Goal: Task Accomplishment & Management: Use online tool/utility

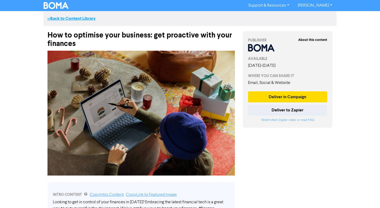
click at [76, 19] on link "<< Back to Content Library" at bounding box center [72, 18] width 48 height 5
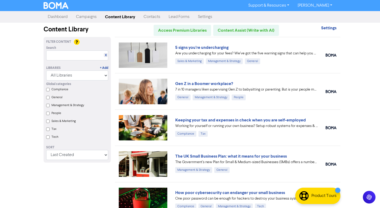
click at [53, 14] on link "Dashboard" at bounding box center [58, 17] width 28 height 11
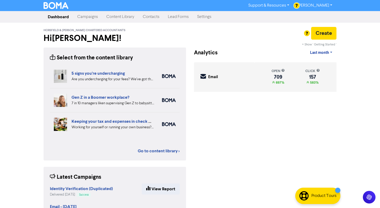
click at [88, 19] on link "Campaigns" at bounding box center [87, 17] width 29 height 11
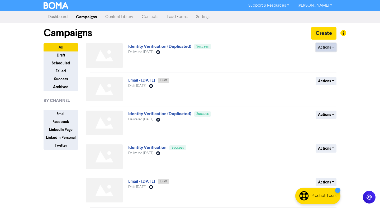
click at [329, 45] on button "Actions" at bounding box center [326, 47] width 21 height 8
click at [332, 60] on button "Duplicate" at bounding box center [337, 58] width 42 height 8
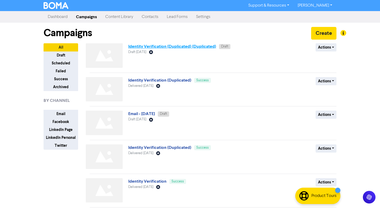
click at [201, 45] on link "Identity Verification (Duplicated) (Duplicated)" at bounding box center [172, 46] width 88 height 5
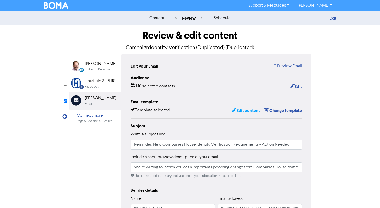
click at [244, 111] on button "Edit content" at bounding box center [246, 110] width 28 height 7
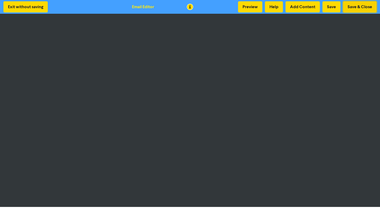
click at [358, 12] on button "Save & Close" at bounding box center [360, 6] width 34 height 11
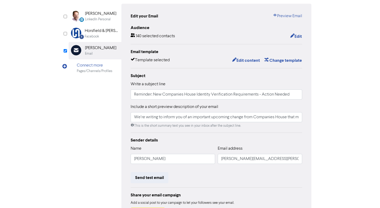
scroll to position [94, 0]
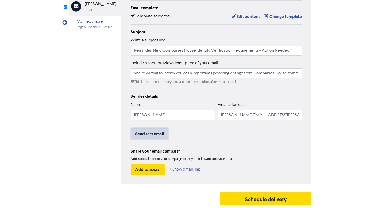
click at [152, 136] on button "Send test email" at bounding box center [150, 133] width 38 height 11
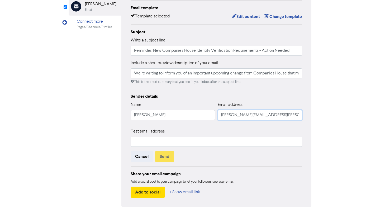
click at [237, 116] on input "[PERSON_NAME][EMAIL_ADDRESS][PERSON_NAME][PERSON_NAME][DOMAIN_NAME]" at bounding box center [260, 115] width 85 height 10
click at [188, 140] on input "text" at bounding box center [217, 142] width 172 height 10
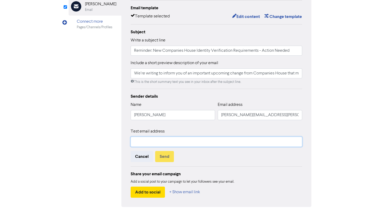
paste input "[PERSON_NAME][EMAIL_ADDRESS][PERSON_NAME][PERSON_NAME][DOMAIN_NAME]"
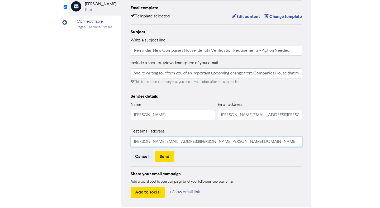
type input "[PERSON_NAME][EMAIL_ADDRESS][PERSON_NAME][PERSON_NAME][DOMAIN_NAME]"
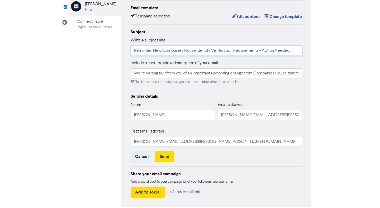
click at [160, 49] on input "Reminder: New Companies House Identity Verification Requirements - Action Needed" at bounding box center [217, 51] width 172 height 10
paste input "text"
type input "New Companies House Identity Verification Requirements - Action Needed"
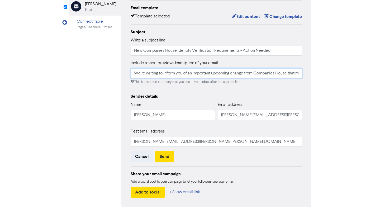
click at [185, 76] on input "We’re writing to inform you of an important upcoming change from Companies Hous…" at bounding box center [217, 73] width 172 height 10
drag, startPoint x: 184, startPoint y: 75, endPoint x: 353, endPoint y: 71, distance: 169.6
click at [353, 71] on div "content review schedule Exit Review & edit content Campaign: Identity Verificat…" at bounding box center [190, 74] width 380 height 314
click at [281, 96] on div "Sender details" at bounding box center [217, 96] width 172 height 6
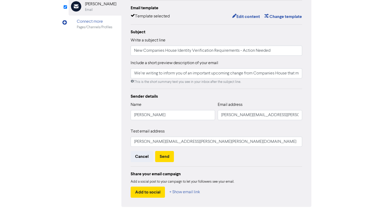
scroll to position [117, 0]
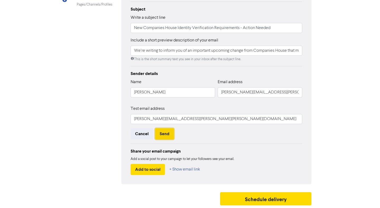
click at [168, 136] on button "Send" at bounding box center [164, 133] width 19 height 11
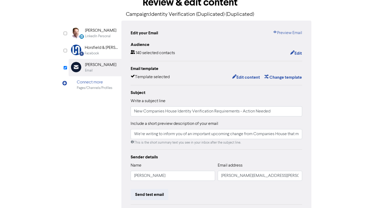
scroll to position [35, 0]
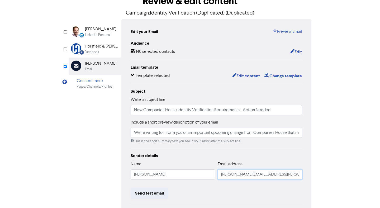
click at [240, 171] on input "[PERSON_NAME][EMAIL_ADDRESS][PERSON_NAME][PERSON_NAME][DOMAIN_NAME]" at bounding box center [260, 175] width 85 height 10
paste input "[PERSON_NAME]"
click at [221, 175] on input "[PERSON_NAME][EMAIL_ADDRESS][PERSON_NAME][DOMAIN_NAME]" at bounding box center [260, 175] width 85 height 10
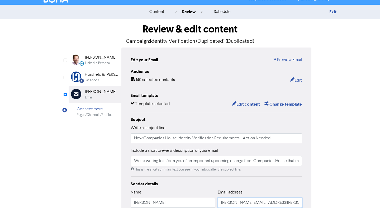
scroll to position [0, 0]
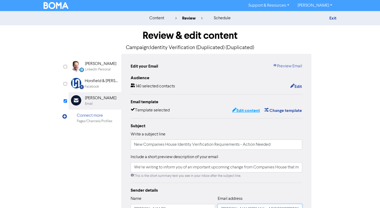
type input "[PERSON_NAME][EMAIL_ADDRESS][PERSON_NAME][DOMAIN_NAME]"
click at [246, 111] on button "Edit content" at bounding box center [246, 110] width 28 height 7
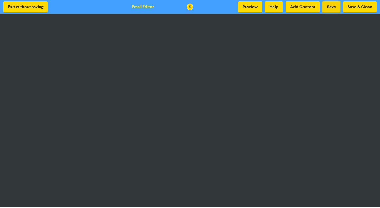
click at [332, 8] on button "Save" at bounding box center [332, 6] width 18 height 11
click at [362, 9] on button "Save & Close" at bounding box center [360, 6] width 34 height 11
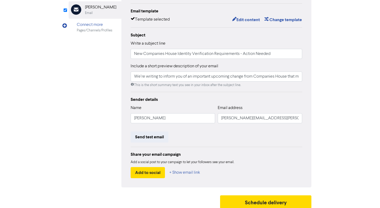
scroll to position [94, 0]
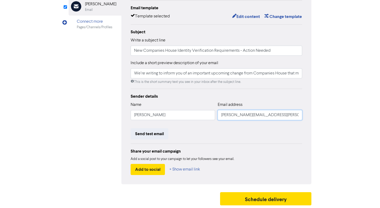
click at [243, 112] on input "[PERSON_NAME][EMAIL_ADDRESS][PERSON_NAME][DOMAIN_NAME]" at bounding box center [260, 115] width 85 height 10
click at [241, 141] on div "Sender details Name [PERSON_NAME] Email address [PERSON_NAME][EMAIL_ADDRESS][PE…" at bounding box center [217, 134] width 172 height 82
click at [159, 134] on button "Send test email" at bounding box center [150, 133] width 38 height 11
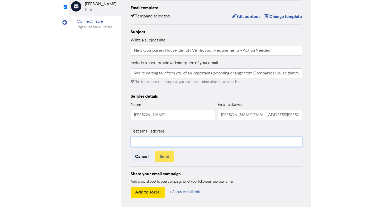
click at [159, 139] on input "text" at bounding box center [217, 142] width 172 height 10
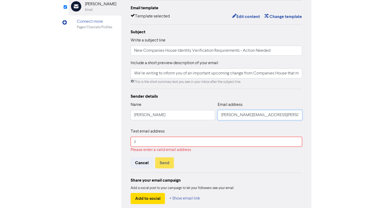
click at [260, 114] on input "[PERSON_NAME][EMAIL_ADDRESS][PERSON_NAME][DOMAIN_NAME]" at bounding box center [260, 115] width 85 height 10
click at [160, 139] on input "z" at bounding box center [217, 142] width 172 height 10
click at [160, 142] on input "z" at bounding box center [217, 142] width 172 height 10
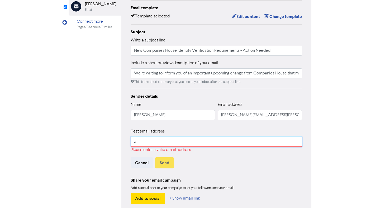
click at [160, 142] on input "z" at bounding box center [217, 142] width 172 height 10
paste input "[PERSON_NAME][EMAIL_ADDRESS][PERSON_NAME][DOMAIN_NAME]"
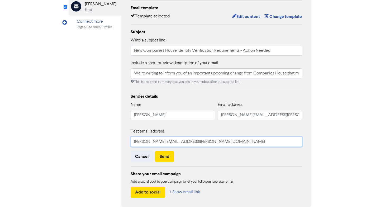
drag, startPoint x: 206, startPoint y: 142, endPoint x: 163, endPoint y: 143, distance: 42.8
click at [163, 143] on input "[PERSON_NAME][EMAIL_ADDRESS][PERSON_NAME][DOMAIN_NAME]" at bounding box center [217, 142] width 172 height 10
click at [164, 142] on input "[PERSON_NAME][EMAIL_ADDRESS][PERSON_NAME][DOMAIN_NAME]" at bounding box center [217, 142] width 172 height 10
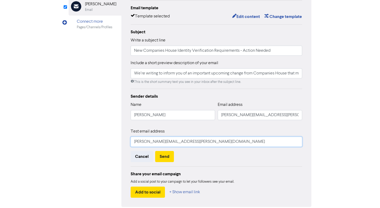
paste input "[PERSON_NAME]"
type input "[PERSON_NAME][EMAIL_ADDRESS][PERSON_NAME][PERSON_NAME][DOMAIN_NAME]"
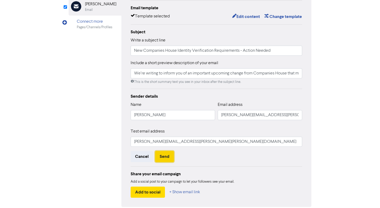
click at [167, 158] on button "Send" at bounding box center [164, 156] width 19 height 11
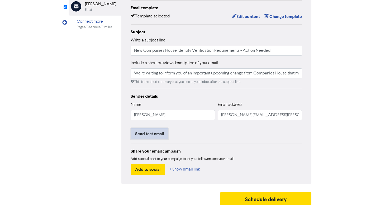
click at [161, 135] on button "Send test email" at bounding box center [150, 133] width 38 height 11
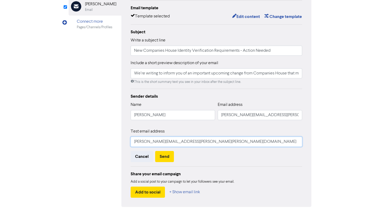
click at [200, 139] on input "[PERSON_NAME][EMAIL_ADDRESS][PERSON_NAME][PERSON_NAME][DOMAIN_NAME]" at bounding box center [217, 142] width 172 height 10
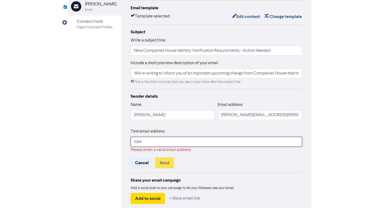
type input "[EMAIL_ADDRESS][DOMAIN_NAME]"
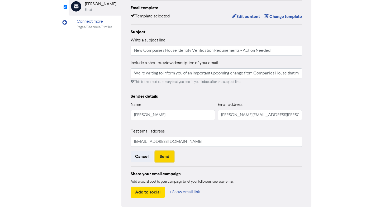
click at [168, 157] on button "Send" at bounding box center [164, 156] width 19 height 11
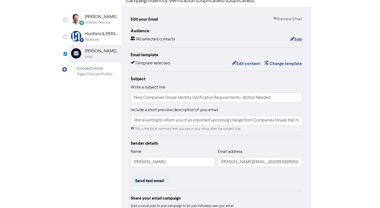
scroll to position [10, 0]
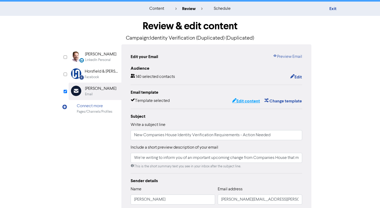
click at [257, 100] on button "Edit content" at bounding box center [246, 101] width 28 height 7
